Goal: Information Seeking & Learning: Learn about a topic

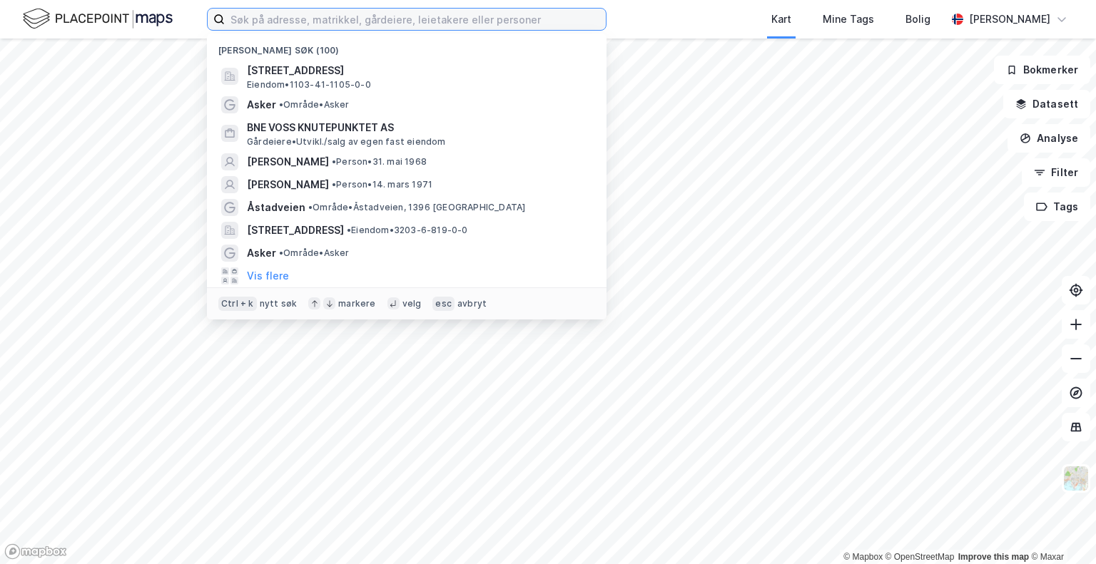
click at [565, 19] on input at bounding box center [415, 19] width 381 height 21
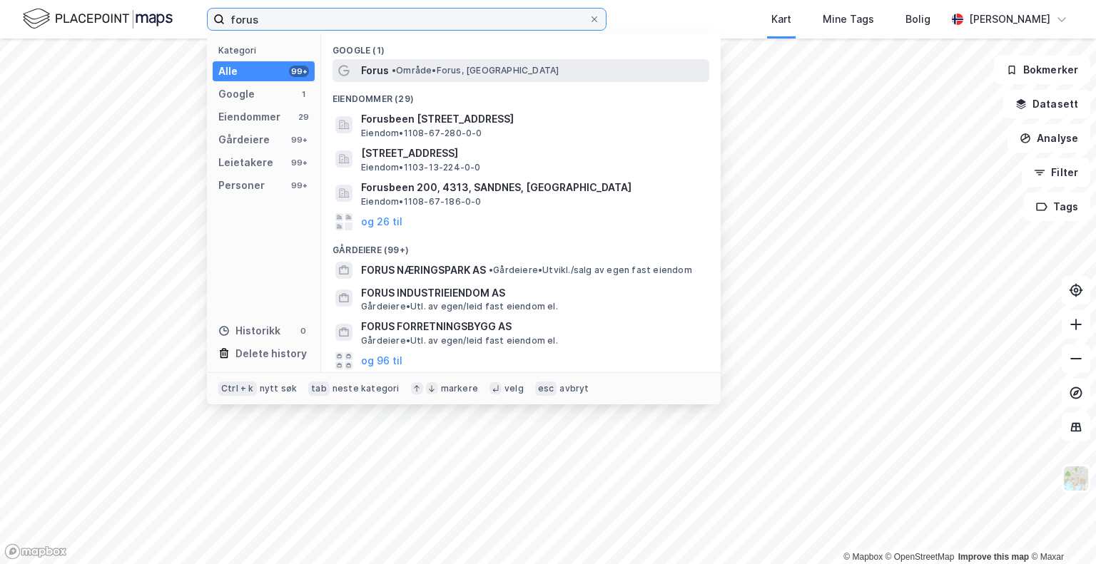
type input "forus"
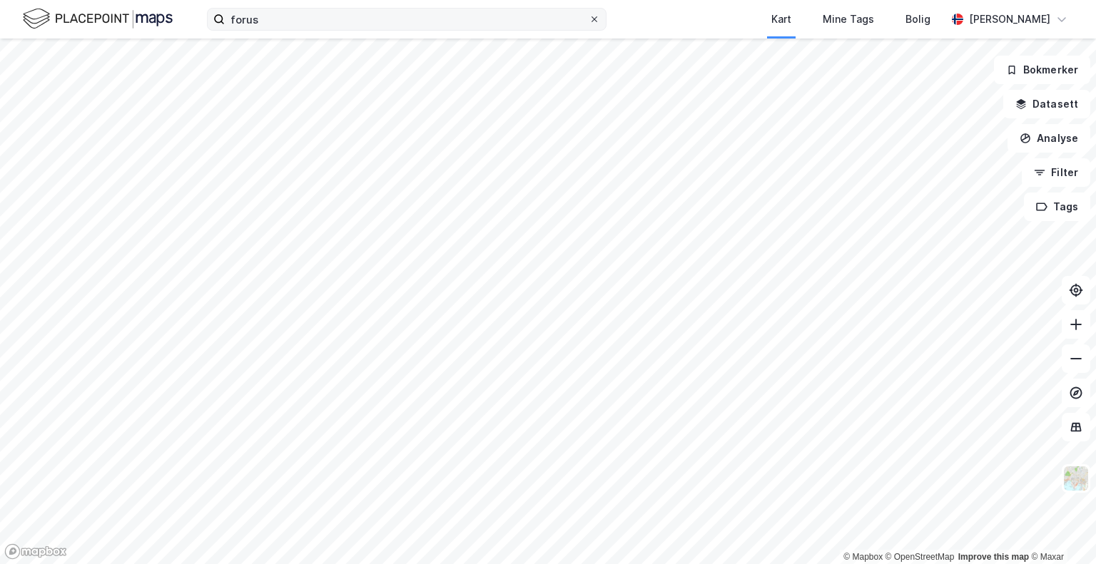
click at [594, 21] on icon at bounding box center [594, 19] width 9 height 9
click at [589, 21] on input "forus" at bounding box center [407, 19] width 364 height 21
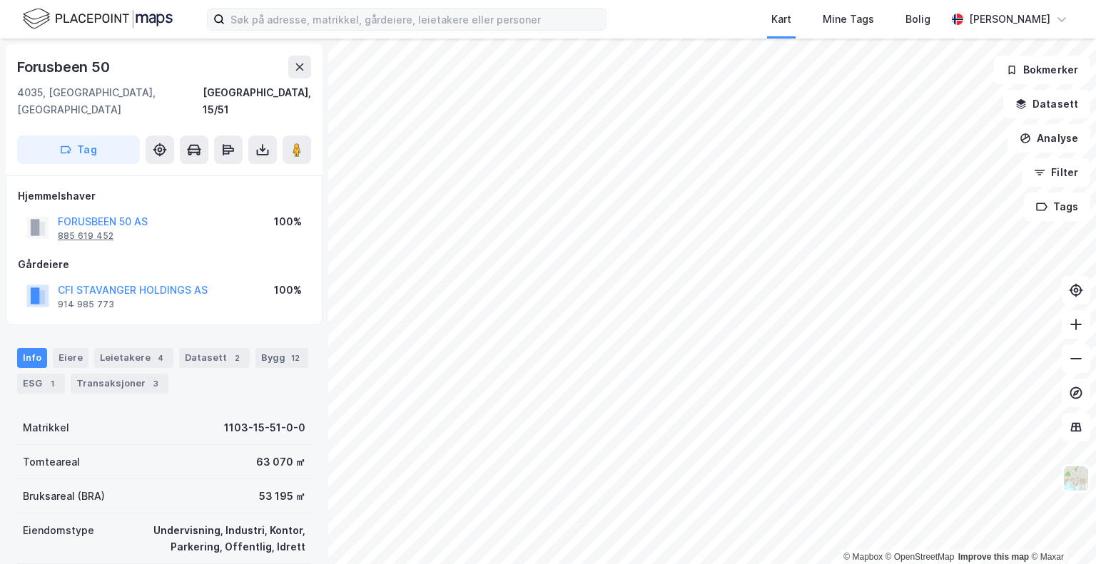
click at [91, 230] on div "885 619 452" at bounding box center [86, 235] width 56 height 11
click at [0, 0] on button "FORUSBEEN 50 AS" at bounding box center [0, 0] width 0 height 0
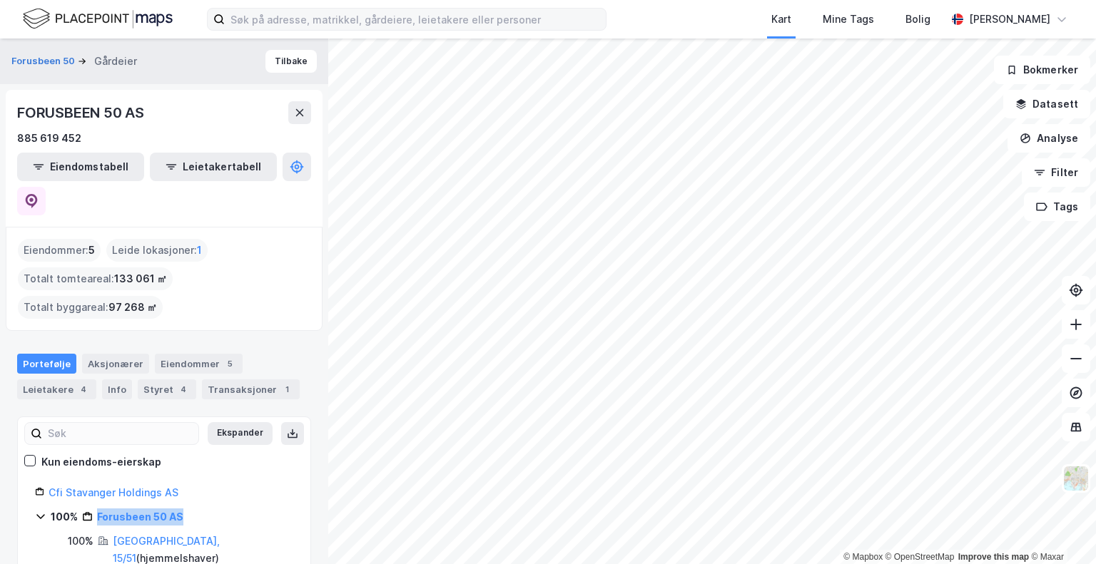
drag, startPoint x: 198, startPoint y: 482, endPoint x: 99, endPoint y: 474, distance: 98.8
click at [99, 509] on div "100% Forusbeen 50 AS" at bounding box center [172, 517] width 243 height 17
copy link "Forusbeen 50 AS"
click at [298, 107] on icon at bounding box center [299, 112] width 11 height 11
